Goal: Task Accomplishment & Management: Manage account settings

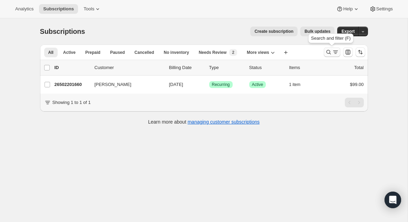
click at [330, 53] on icon "Search and filter results" at bounding box center [328, 52] width 7 height 7
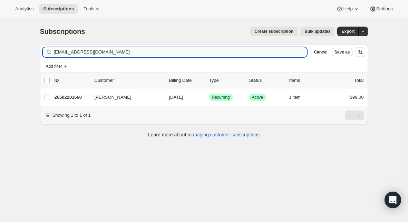
click at [167, 54] on input "[EMAIL_ADDRESS][DOMAIN_NAME]" at bounding box center [180, 52] width 253 height 10
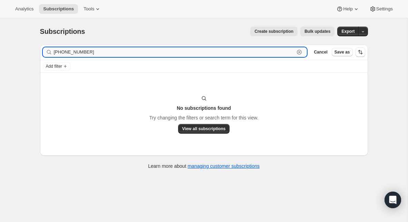
click at [87, 51] on input "[PHONE_NUMBER]" at bounding box center [174, 52] width 241 height 10
paste input "[PERSON_NAME][EMAIL_ADDRESS][DOMAIN_NAME]"
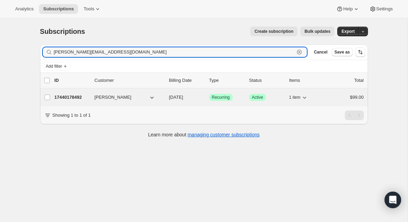
type input "[PERSON_NAME][EMAIL_ADDRESS][DOMAIN_NAME]"
click at [68, 95] on p "17440178492" at bounding box center [72, 97] width 35 height 7
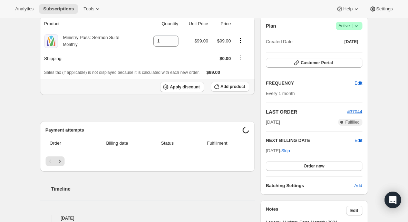
scroll to position [70, 0]
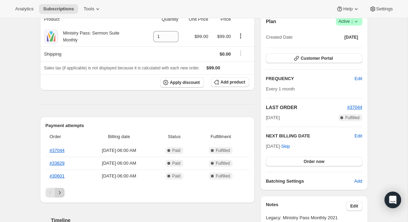
click at [61, 190] on icon "Next" at bounding box center [59, 192] width 7 height 7
click at [61, 192] on icon "Next" at bounding box center [59, 192] width 7 height 7
click at [355, 24] on icon at bounding box center [356, 21] width 7 height 7
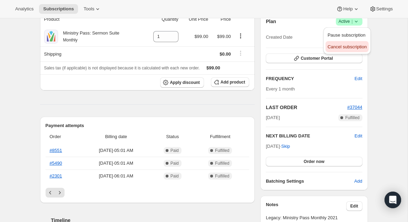
click at [346, 46] on span "Cancel subscription" at bounding box center [347, 46] width 39 height 5
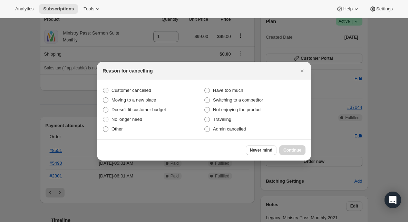
click at [154, 89] on label "Customer cancelled" at bounding box center [154, 91] width 102 height 10
click at [103, 88] on input "Customer cancelled" at bounding box center [103, 88] width 0 height 0
radio input "true"
click at [287, 146] on button "Continue" at bounding box center [292, 150] width 26 height 10
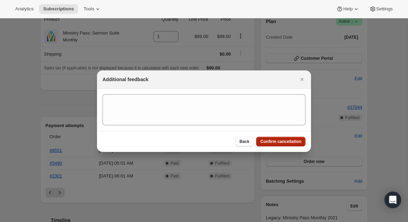
click at [283, 143] on span "Confirm cancellation" at bounding box center [280, 142] width 41 height 6
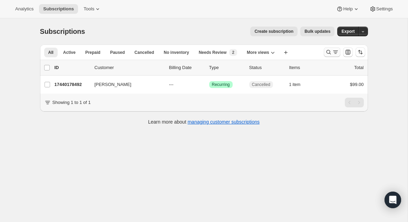
click at [324, 55] on button "Search and filter results" at bounding box center [332, 52] width 17 height 10
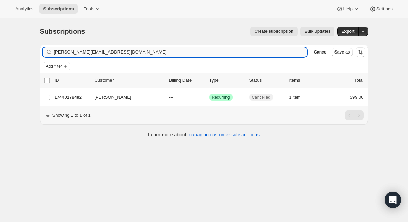
click at [147, 54] on input "[PERSON_NAME][EMAIL_ADDRESS][DOMAIN_NAME]" at bounding box center [180, 52] width 253 height 10
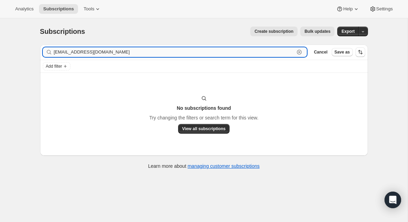
click at [76, 53] on input "[EMAIL_ADDRESS][DOMAIN_NAME]" at bounding box center [174, 52] width 241 height 10
paste input "[EMAIL_ADDRESS][DOMAIN_NAME]"
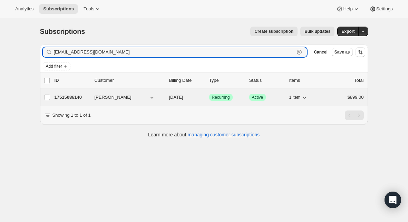
type input "[EMAIL_ADDRESS][DOMAIN_NAME]"
click at [65, 96] on p "17515086140" at bounding box center [72, 97] width 35 height 7
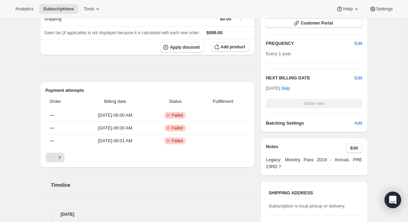
scroll to position [176, 0]
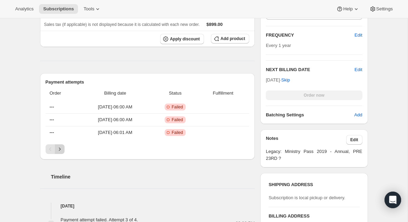
click at [63, 150] on button "Next" at bounding box center [60, 149] width 10 height 10
click at [61, 151] on icon "Next" at bounding box center [59, 149] width 7 height 7
click at [59, 150] on div "Pagination" at bounding box center [60, 149] width 10 height 10
click at [49, 150] on icon "Previous" at bounding box center [50, 149] width 7 height 7
click at [51, 151] on div "Pagination" at bounding box center [51, 149] width 10 height 10
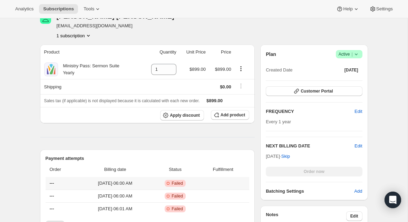
scroll to position [97, 0]
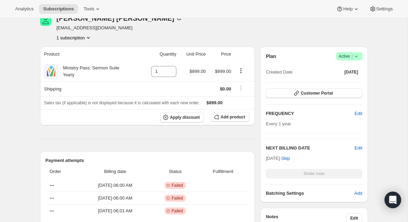
click at [341, 59] on span "Active |" at bounding box center [349, 56] width 21 height 7
click at [341, 80] on span "Cancel subscription" at bounding box center [347, 81] width 39 height 5
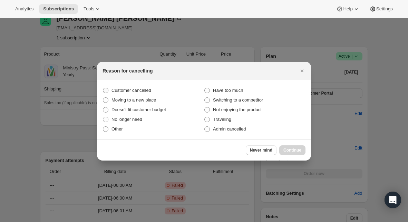
click at [135, 94] on label "Customer cancelled" at bounding box center [154, 91] width 102 height 10
click at [103, 88] on input "Customer cancelled" at bounding box center [103, 88] width 0 height 0
radio input "true"
click at [285, 147] on span "Continue" at bounding box center [292, 150] width 18 height 6
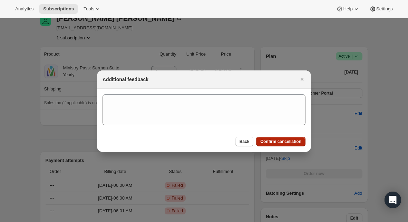
click at [281, 143] on span "Confirm cancellation" at bounding box center [280, 142] width 41 height 6
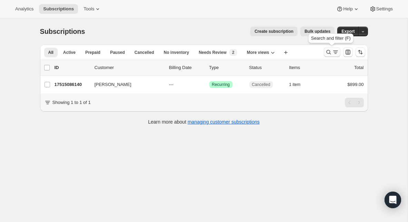
click at [330, 55] on icon "Search and filter results" at bounding box center [328, 52] width 7 height 7
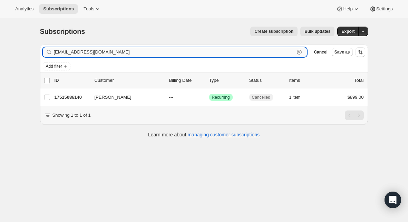
click at [149, 51] on input "[EMAIL_ADDRESS][DOMAIN_NAME]" at bounding box center [174, 52] width 241 height 10
paste input "[PERSON_NAME]@timsisk"
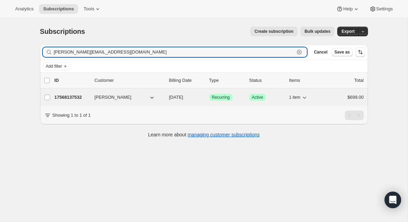
type input "[PERSON_NAME][EMAIL_ADDRESS][DOMAIN_NAME]"
click at [73, 97] on p "17568137532" at bounding box center [72, 97] width 35 height 7
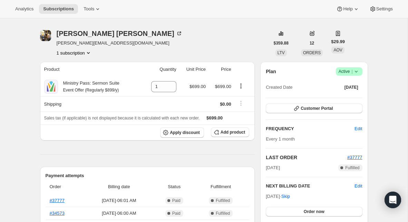
scroll to position [23, 0]
